Goal: Task Accomplishment & Management: Manage account settings

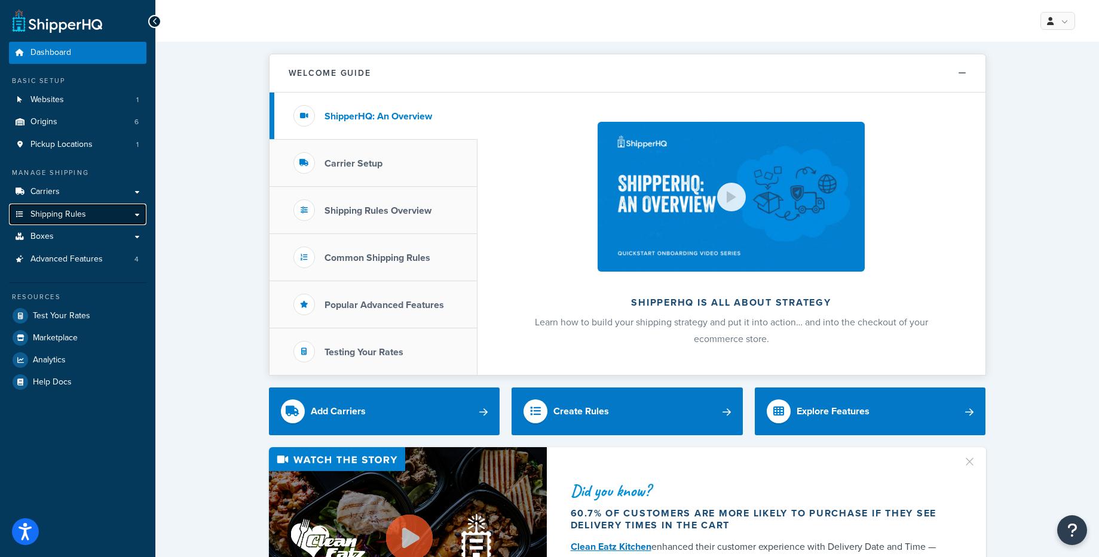
click at [47, 212] on span "Shipping Rules" at bounding box center [58, 215] width 56 height 10
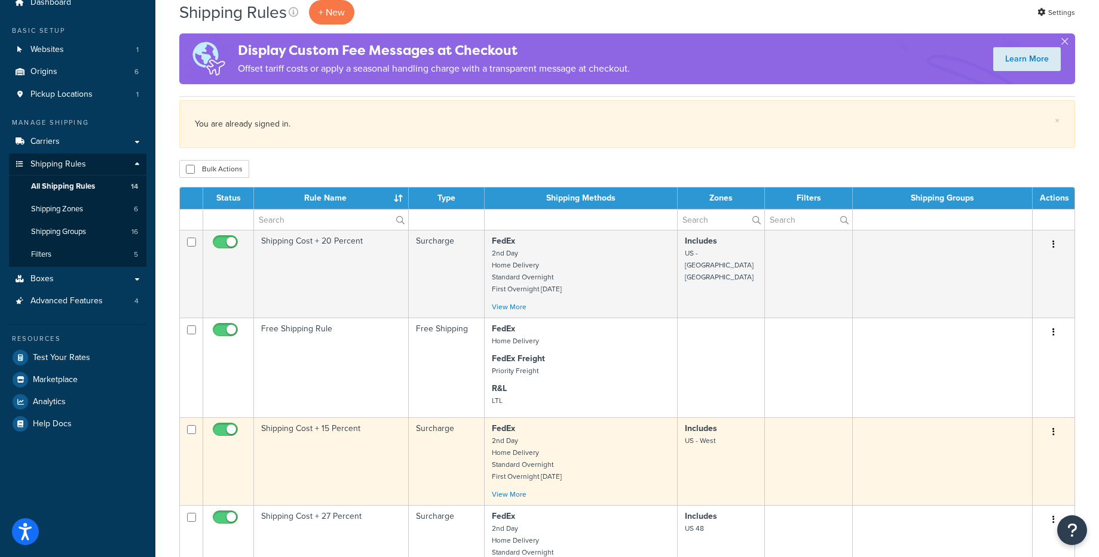
scroll to position [54, 0]
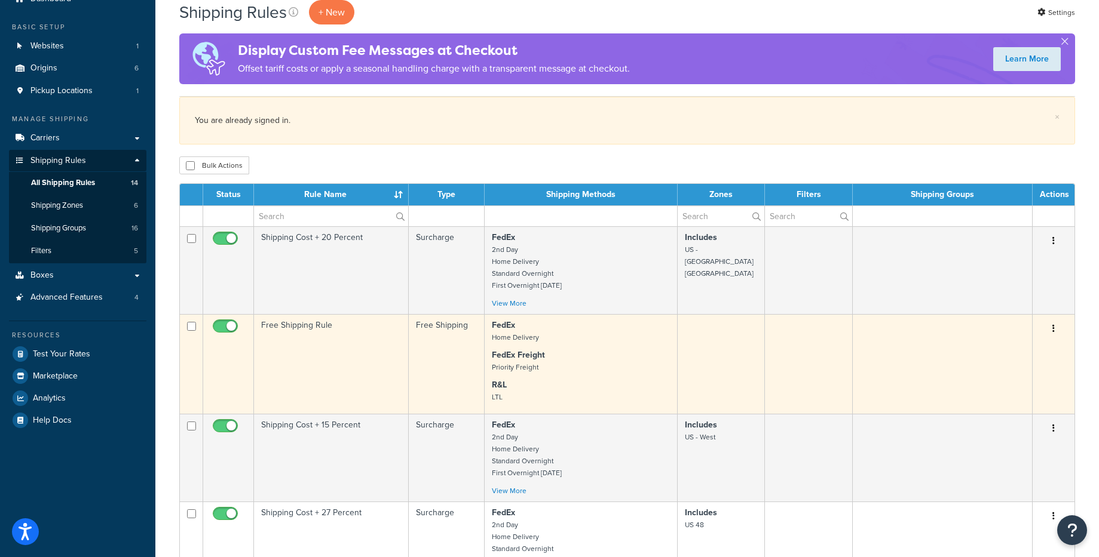
click at [1053, 330] on icon "button" at bounding box center [1053, 328] width 2 height 8
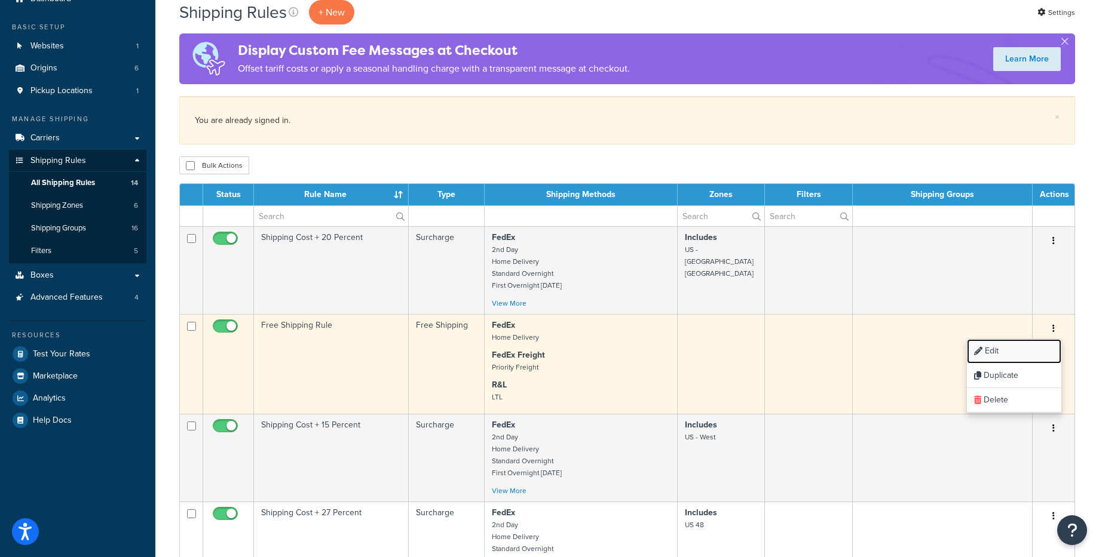
click at [997, 354] on link "Edit" at bounding box center [1014, 351] width 94 height 24
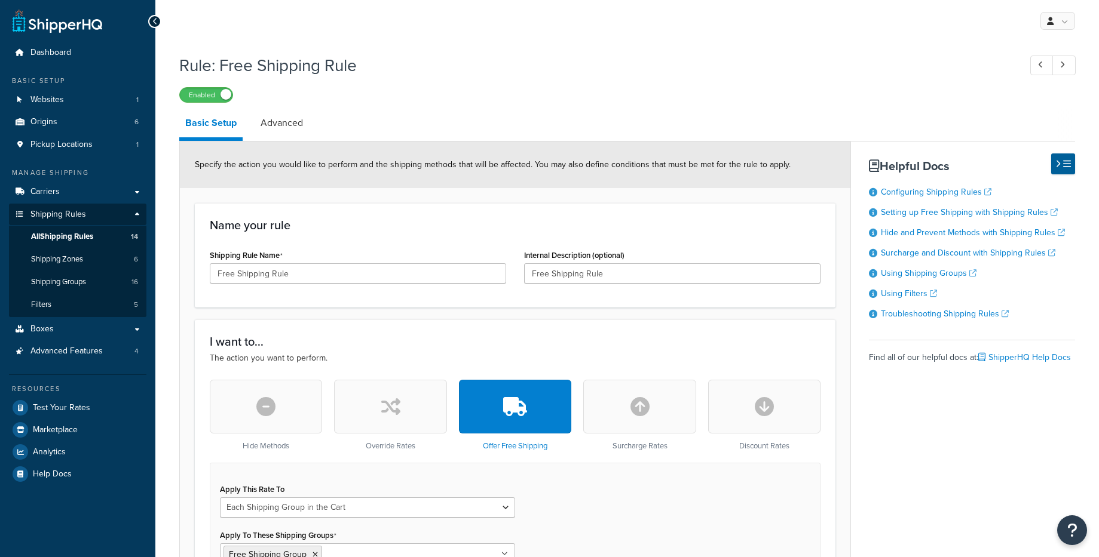
select select "SHIPPING_GROUP"
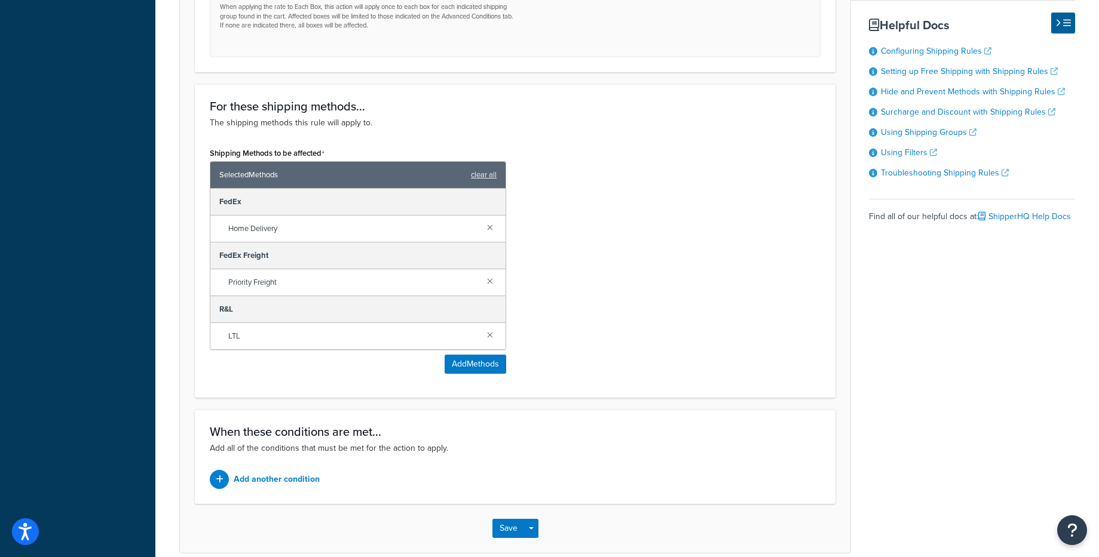
scroll to position [570, 0]
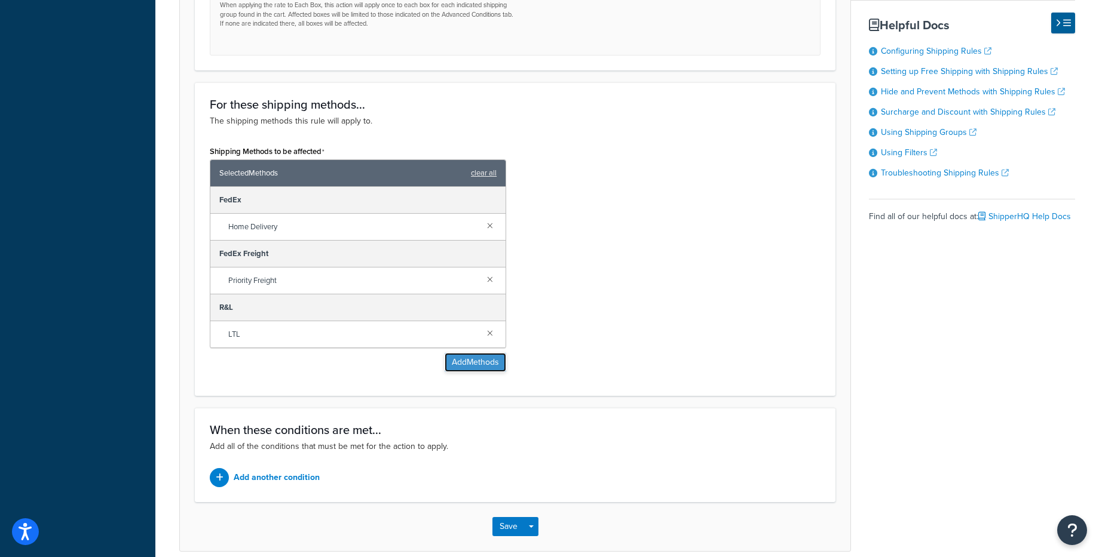
click at [458, 362] on button "Add Methods" at bounding box center [476, 362] width 62 height 19
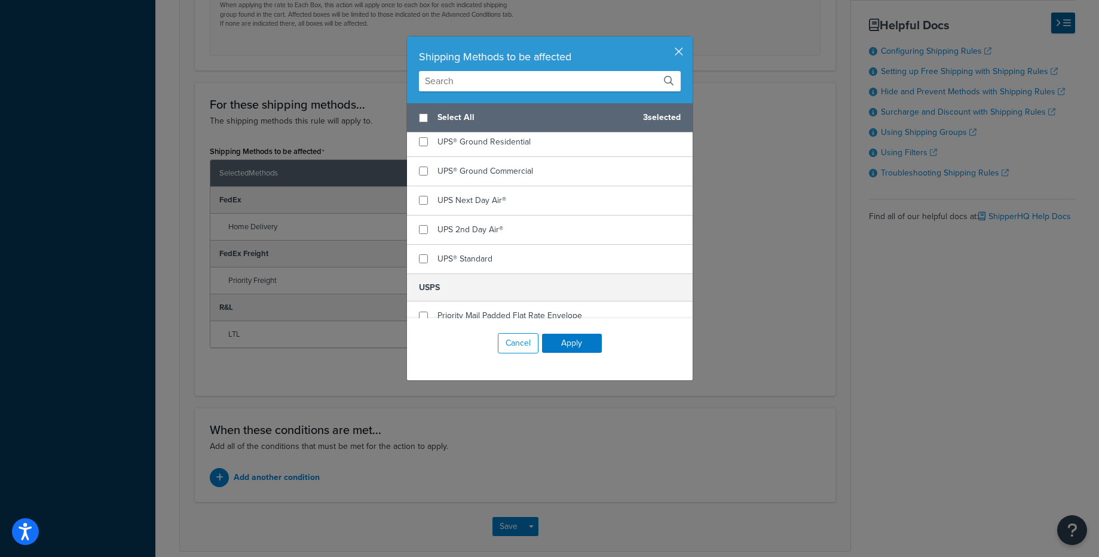
scroll to position [709, 0]
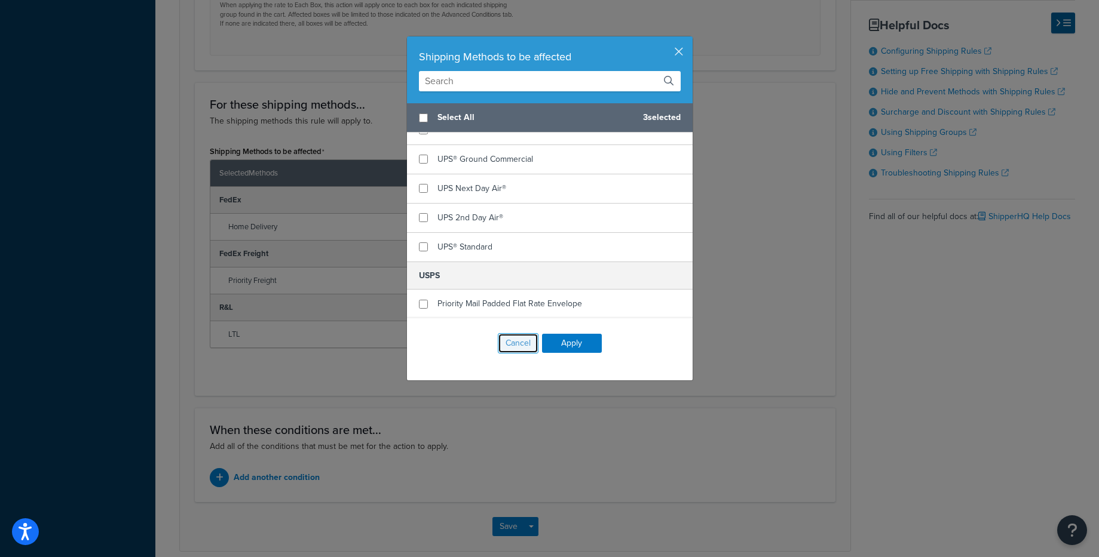
click at [512, 349] on button "Cancel" at bounding box center [518, 343] width 41 height 20
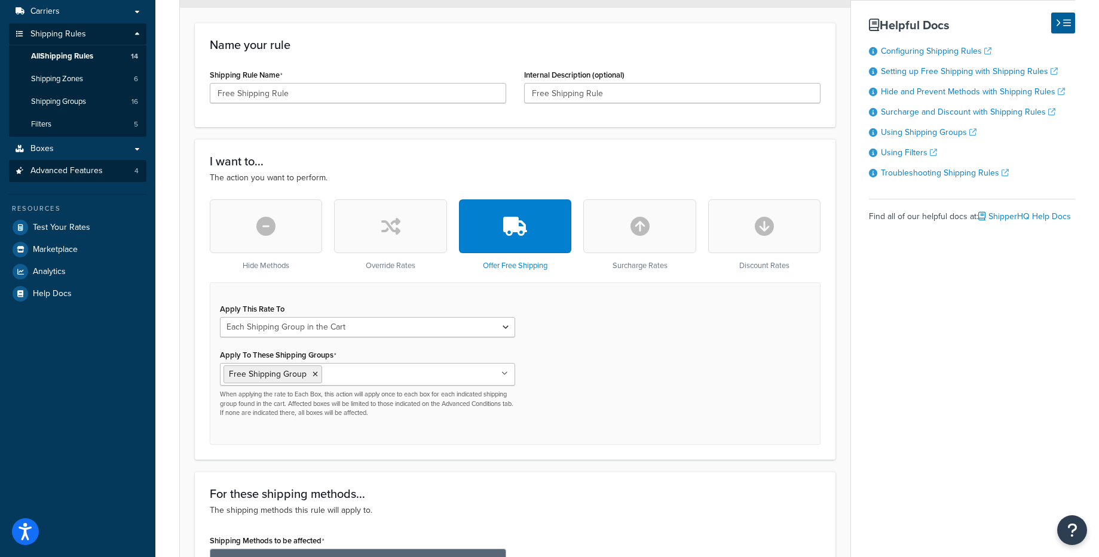
scroll to position [0, 0]
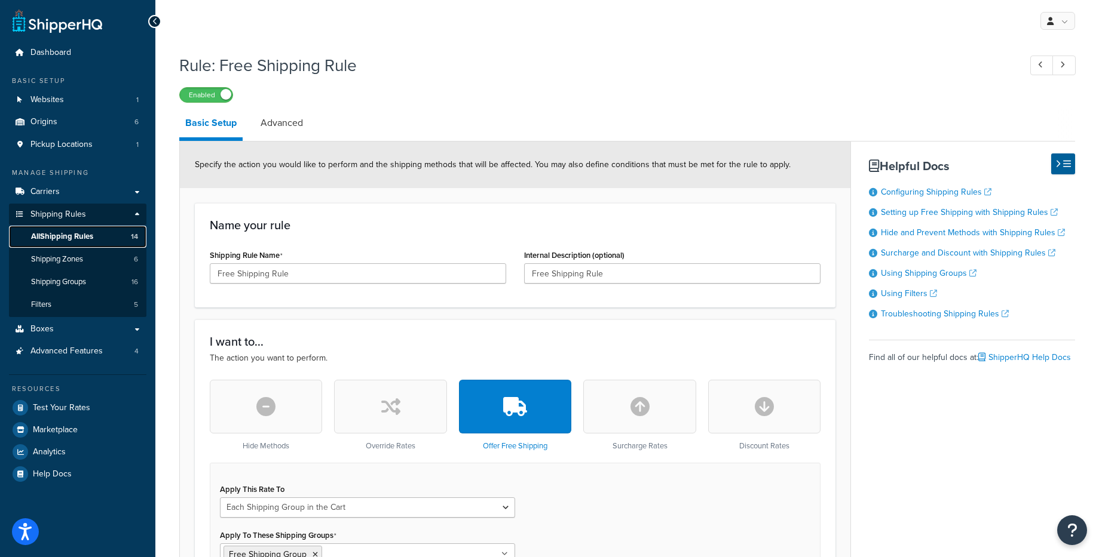
click at [54, 240] on span "All Shipping Rules" at bounding box center [62, 237] width 62 height 10
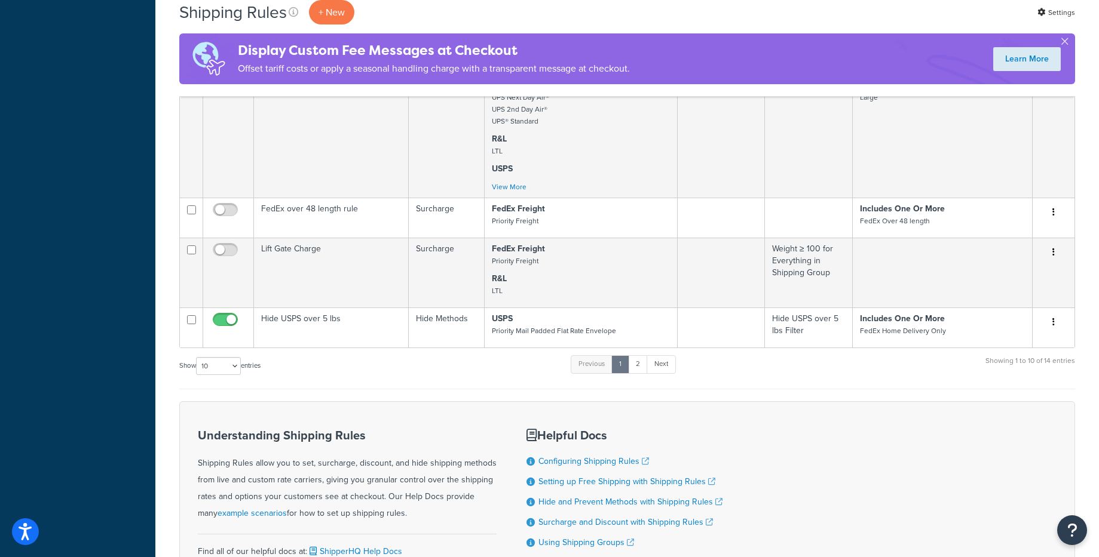
scroll to position [742, 0]
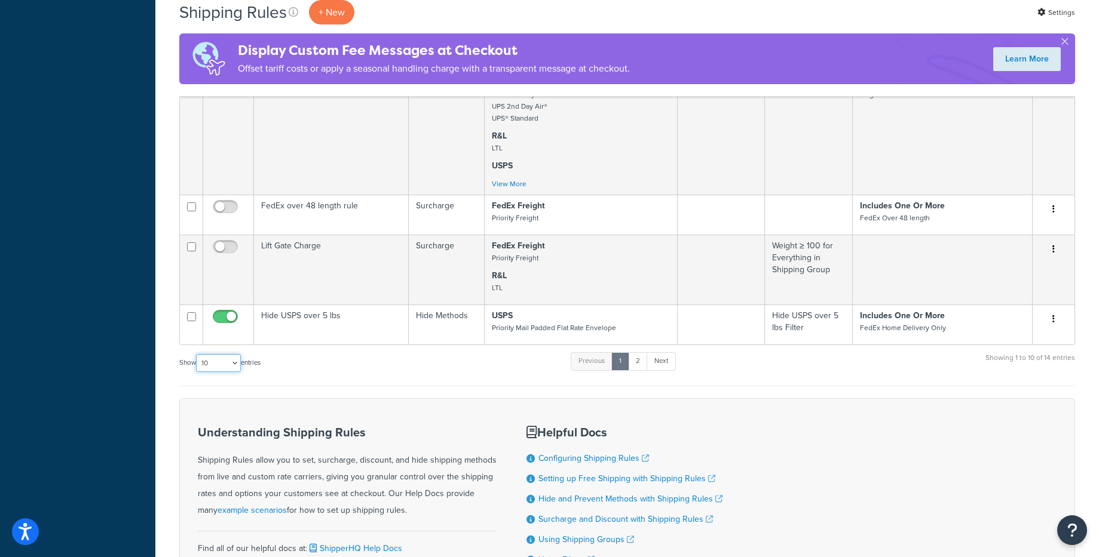
click at [231, 370] on select "10 15 25 50 100 1000" at bounding box center [218, 363] width 45 height 18
select select "25"
click at [197, 355] on select "10 15 25 50 100 1000" at bounding box center [218, 363] width 45 height 18
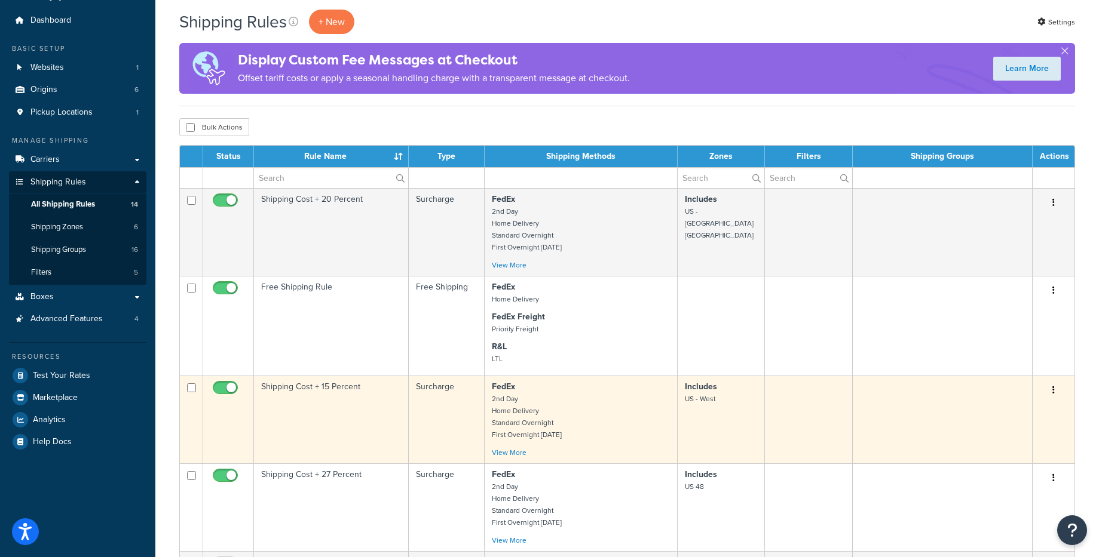
scroll to position [0, 0]
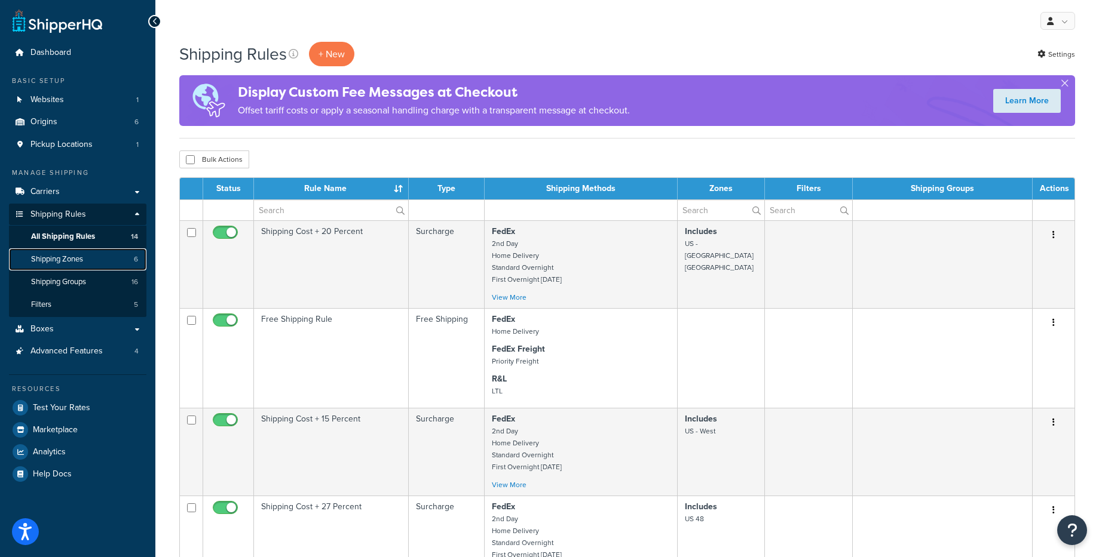
click at [76, 261] on span "Shipping Zones" at bounding box center [57, 260] width 52 height 10
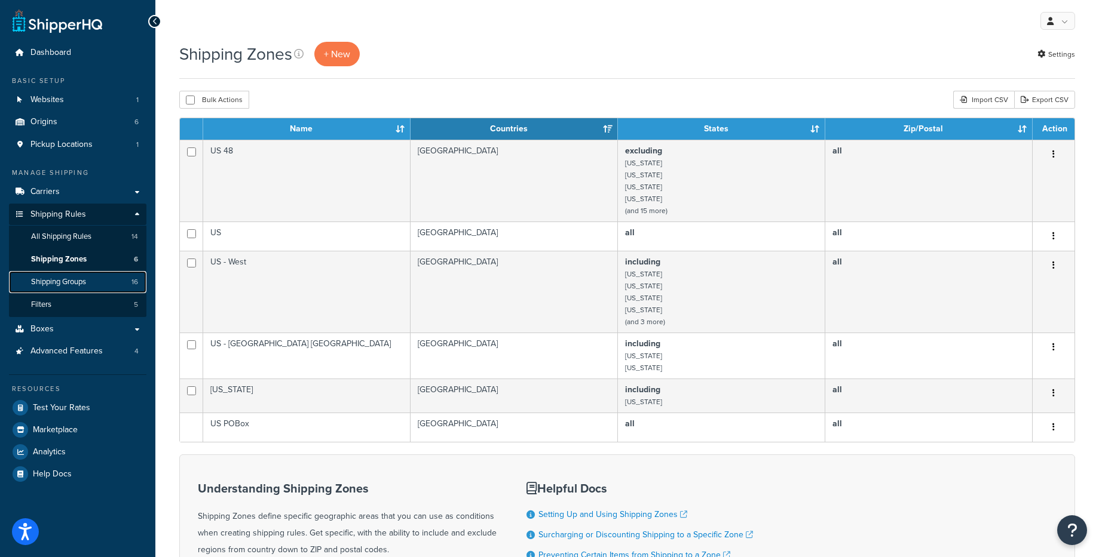
click at [59, 282] on span "Shipping Groups" at bounding box center [58, 282] width 55 height 10
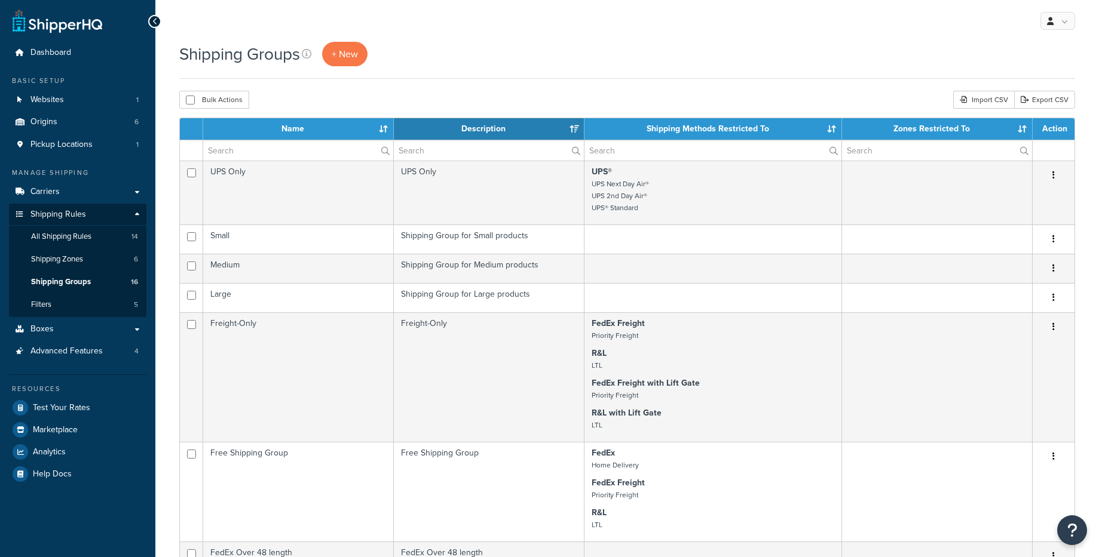
select select "15"
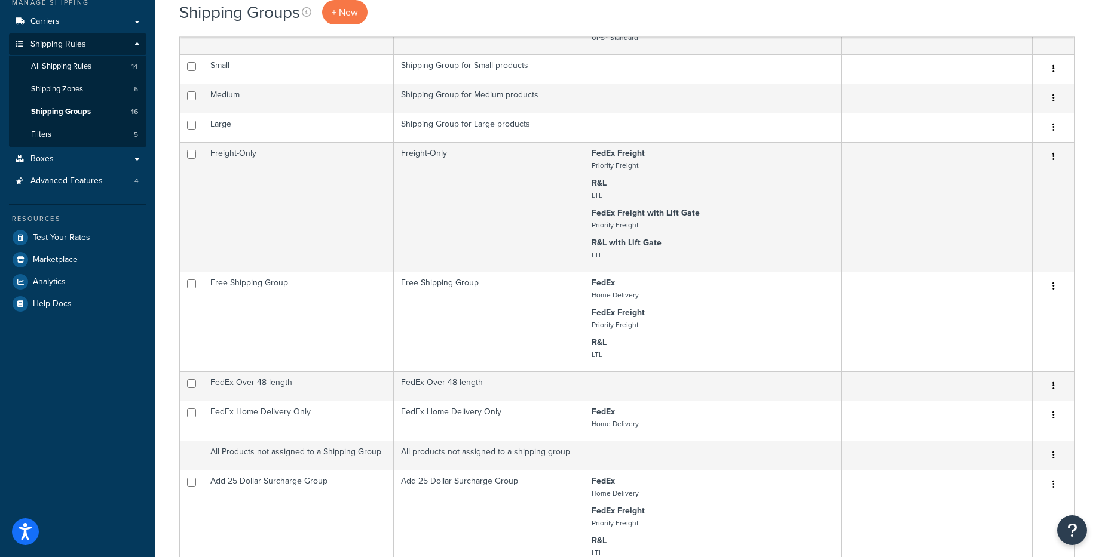
scroll to position [172, 0]
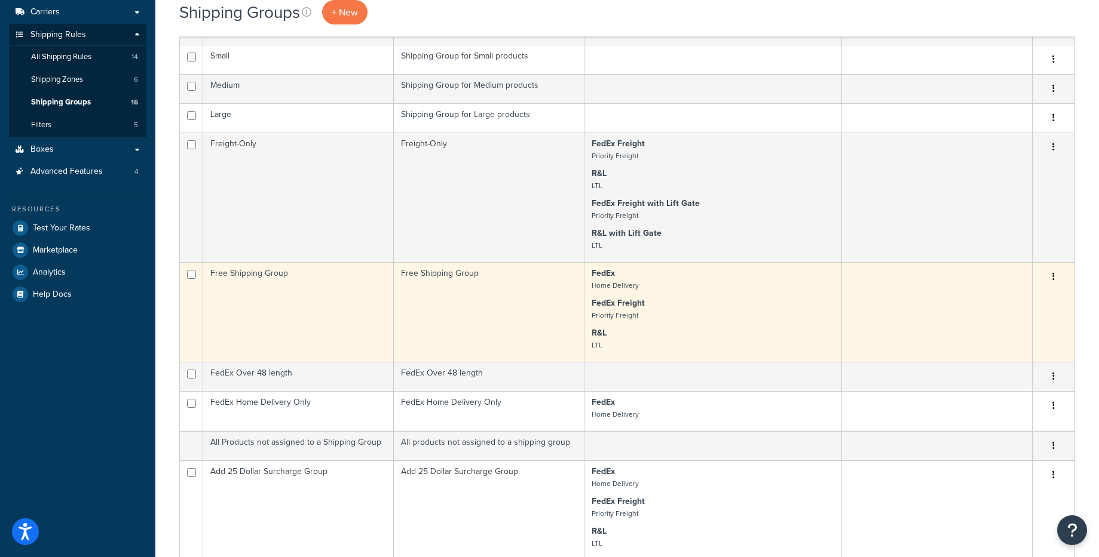
click at [681, 327] on td "FedEx Home Delivery FedEx Freight Priority Freight R&L LTL" at bounding box center [713, 312] width 258 height 100
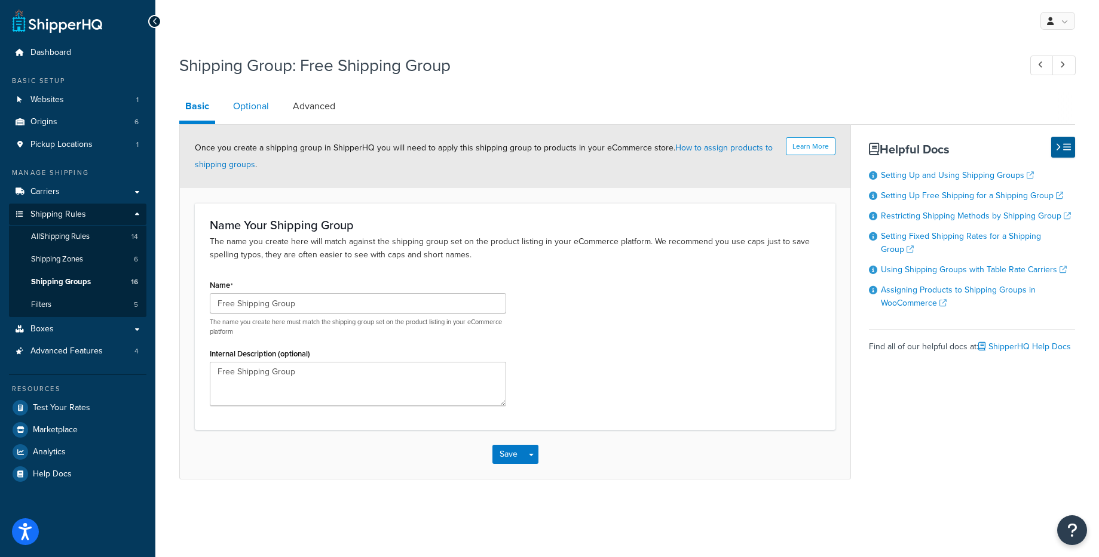
click at [243, 107] on link "Optional" at bounding box center [251, 106] width 48 height 29
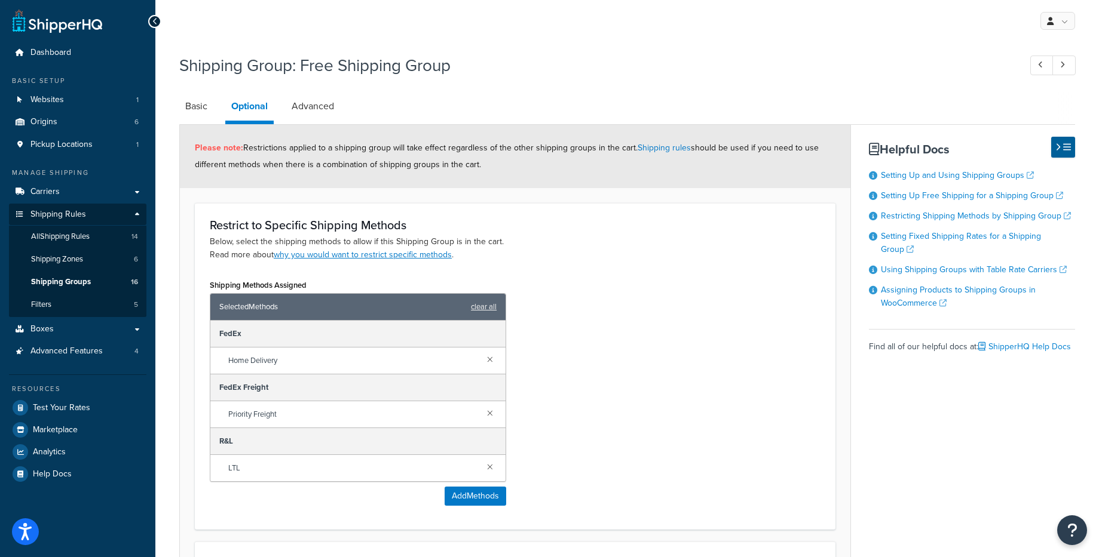
scroll to position [2, 0]
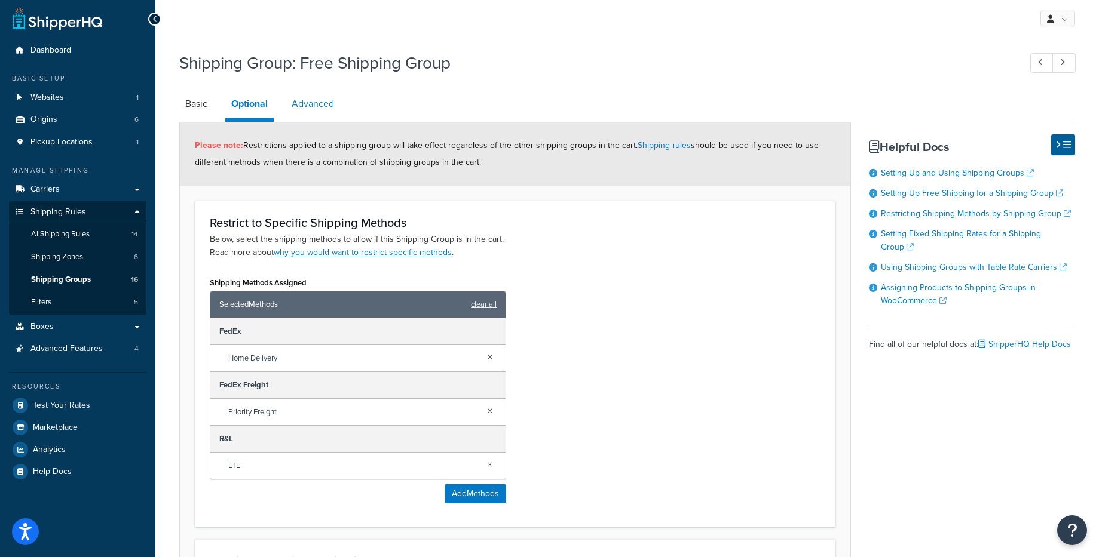
click at [313, 106] on link "Advanced" at bounding box center [313, 104] width 54 height 29
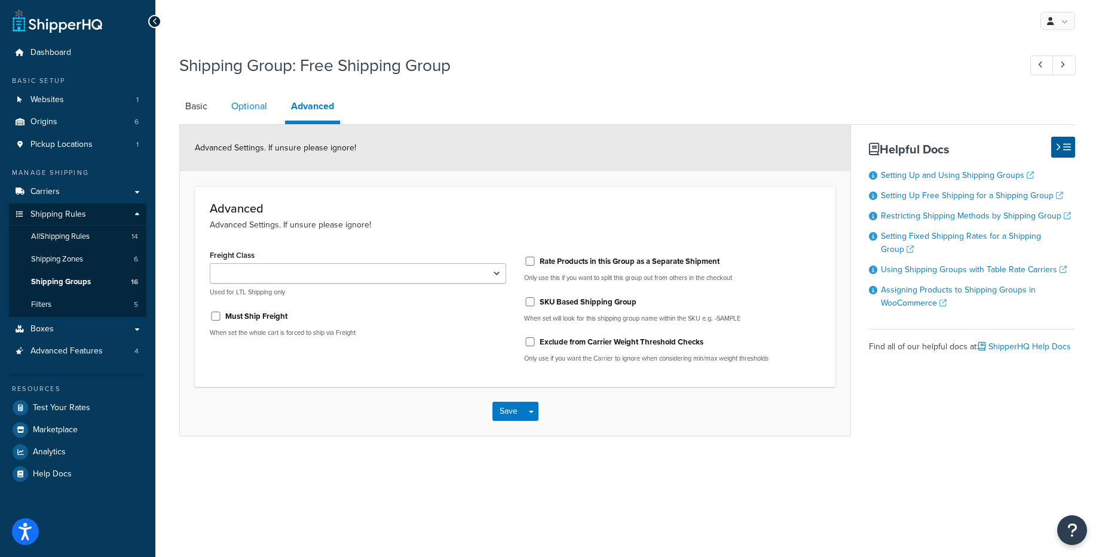
click at [252, 108] on link "Optional" at bounding box center [249, 106] width 48 height 29
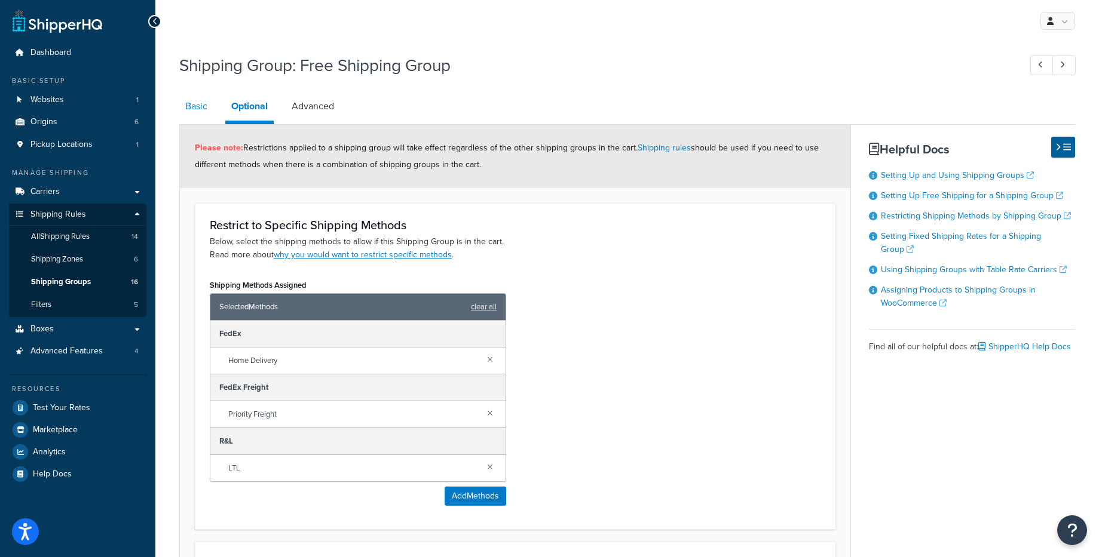
click at [204, 105] on link "Basic" at bounding box center [196, 106] width 34 height 29
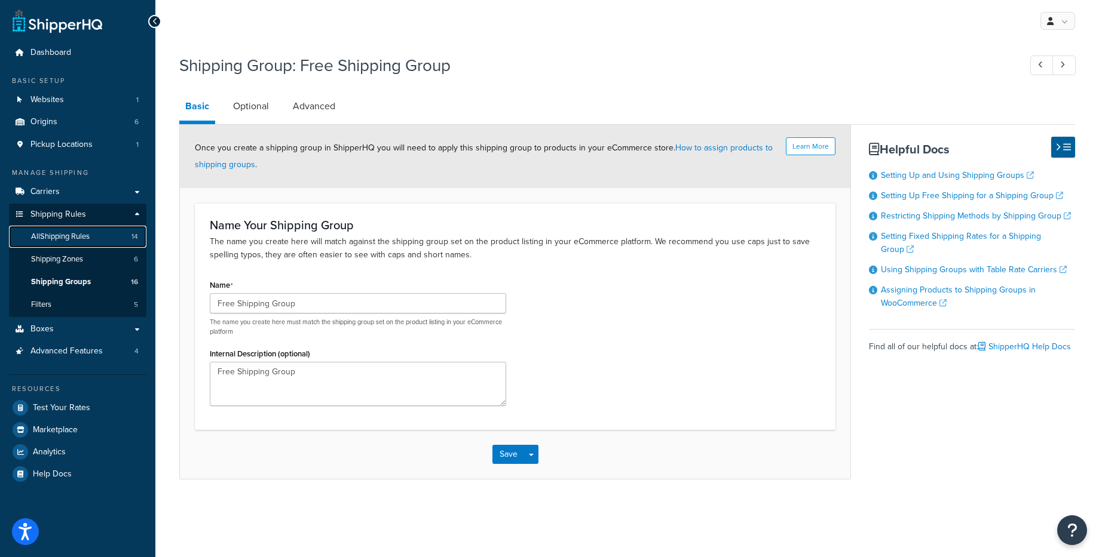
click at [54, 235] on span "All Shipping Rules" at bounding box center [60, 237] width 59 height 10
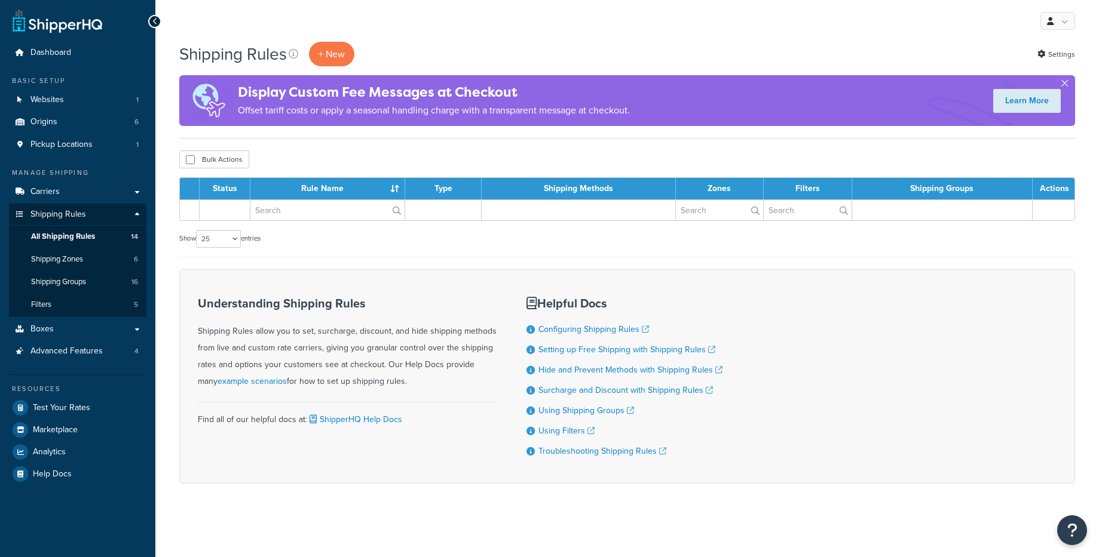
select select "25"
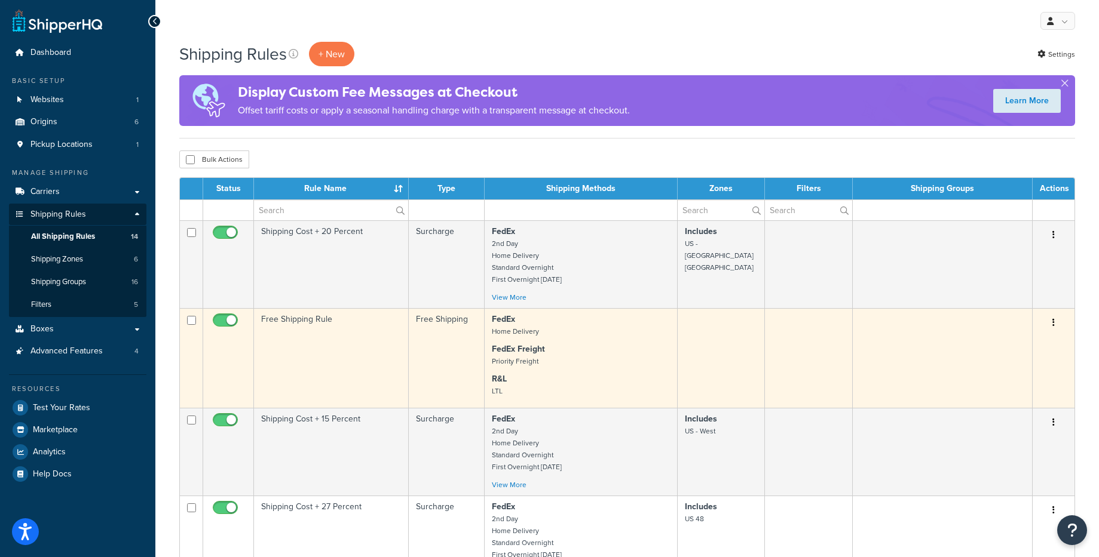
click at [1056, 322] on button "button" at bounding box center [1053, 323] width 17 height 19
click at [992, 344] on link "Edit" at bounding box center [1014, 345] width 94 height 24
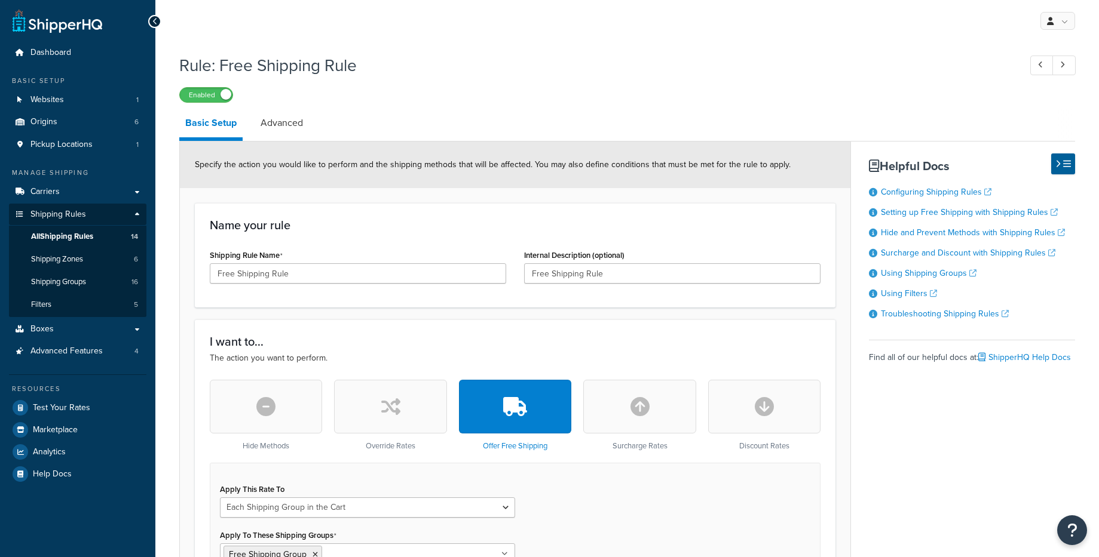
select select "SHIPPING_GROUP"
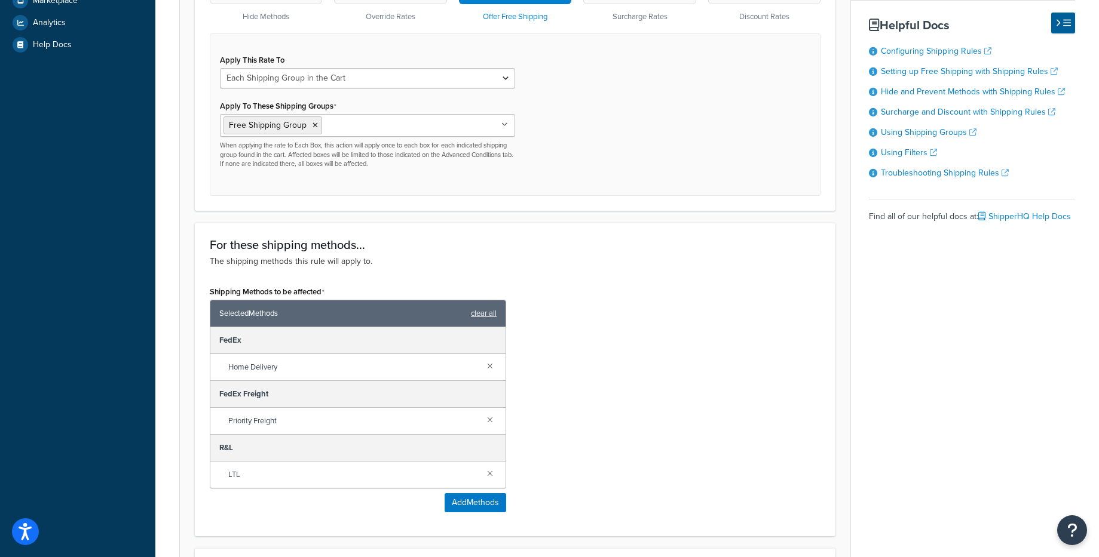
scroll to position [431, 0]
